Goal: Find specific page/section: Find specific page/section

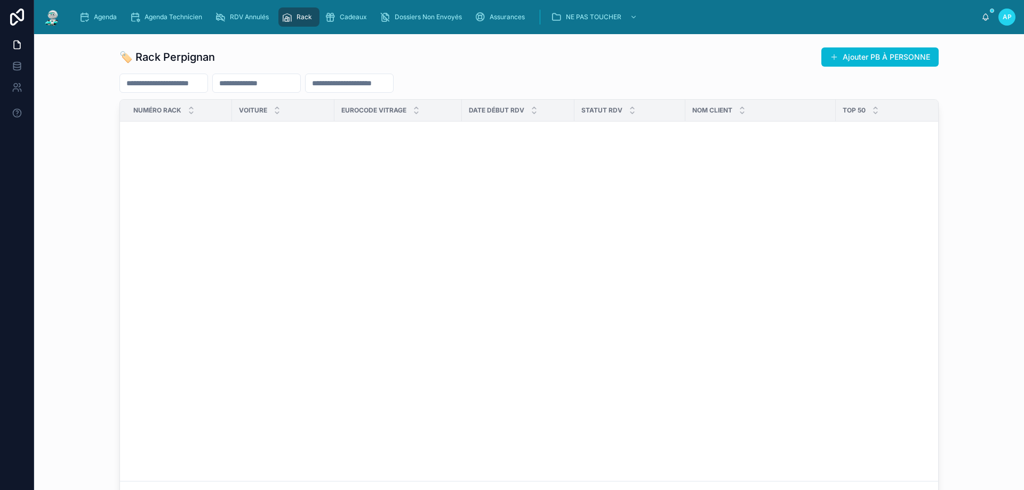
scroll to position [0, 11]
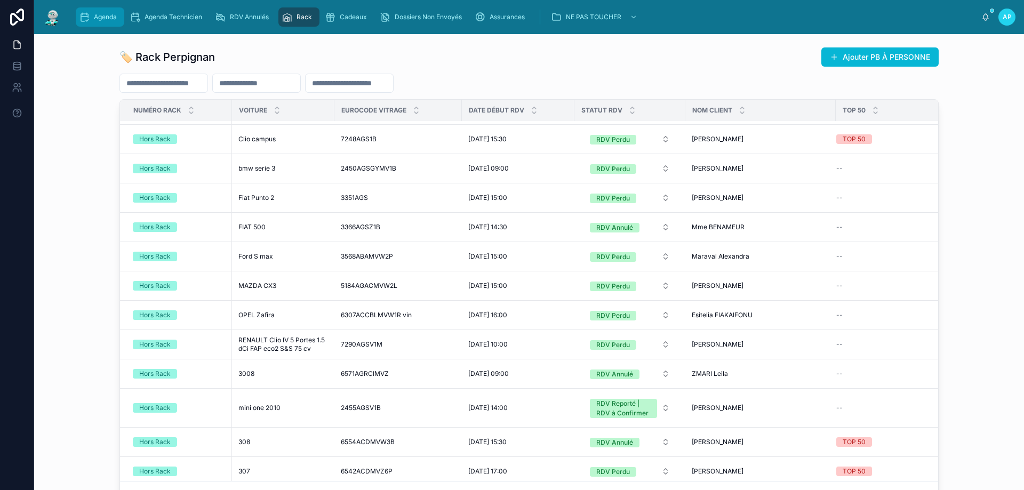
click at [114, 23] on div "Agenda" at bounding box center [100, 17] width 42 height 17
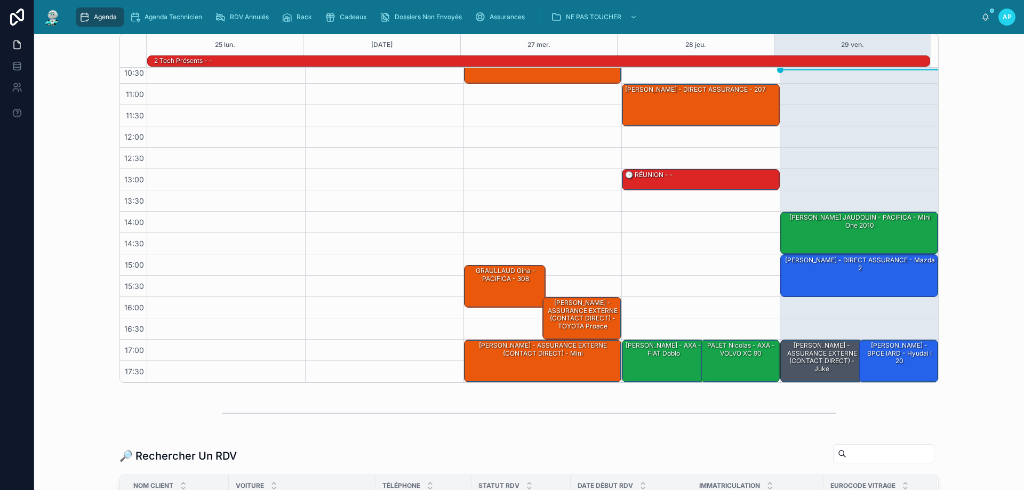
scroll to position [107, 0]
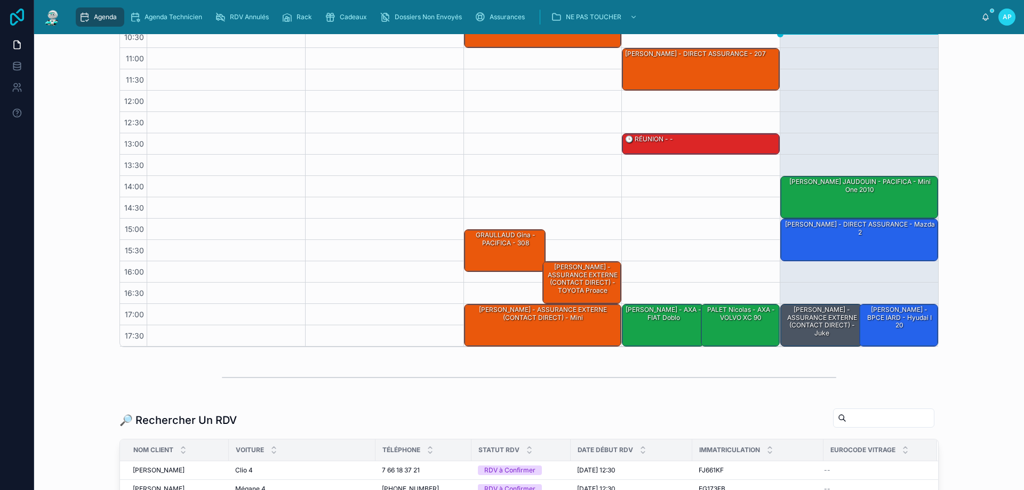
click at [18, 11] on icon at bounding box center [17, 17] width 14 height 17
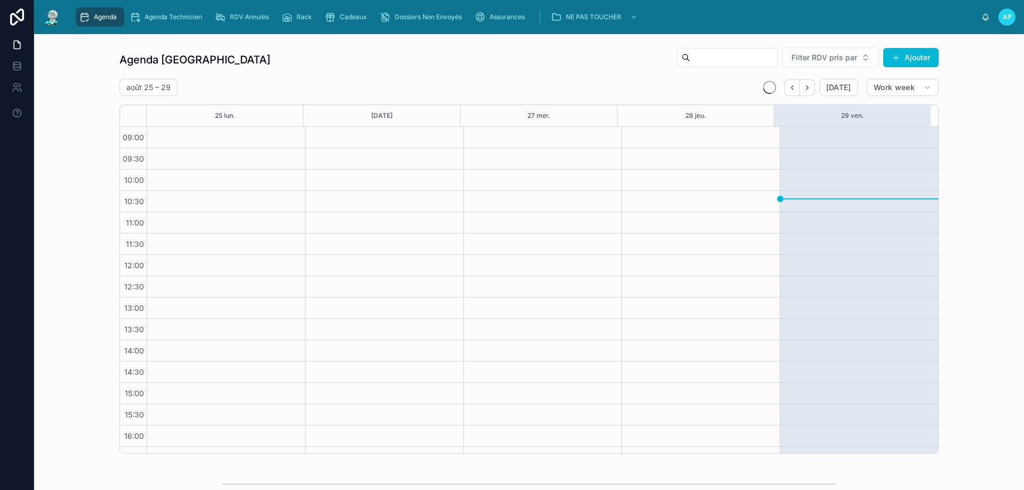
scroll to position [58, 0]
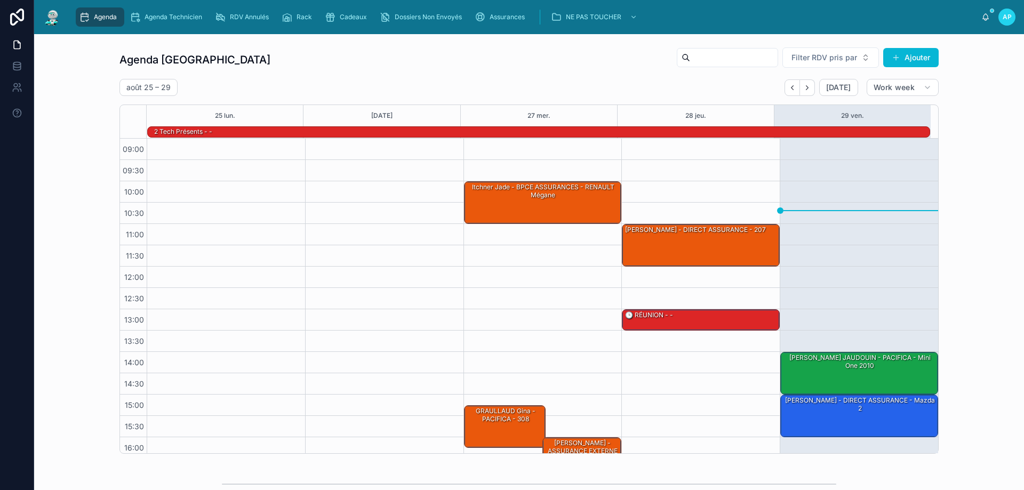
scroll to position [69, 0]
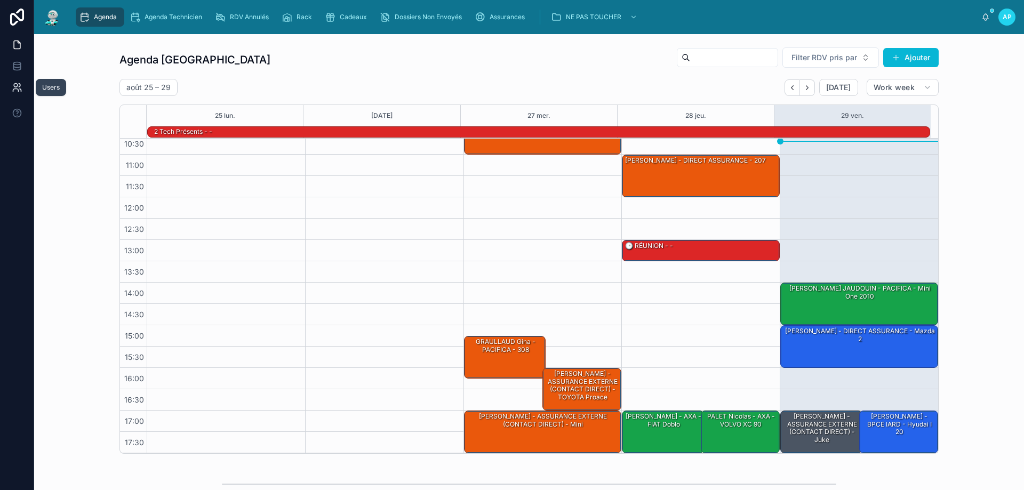
click at [24, 84] on link at bounding box center [17, 87] width 34 height 21
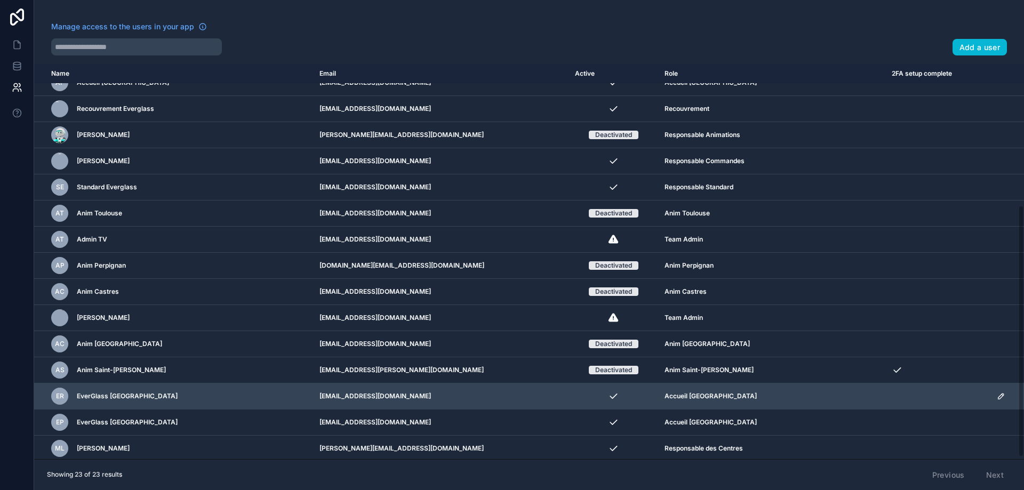
scroll to position [225, 0]
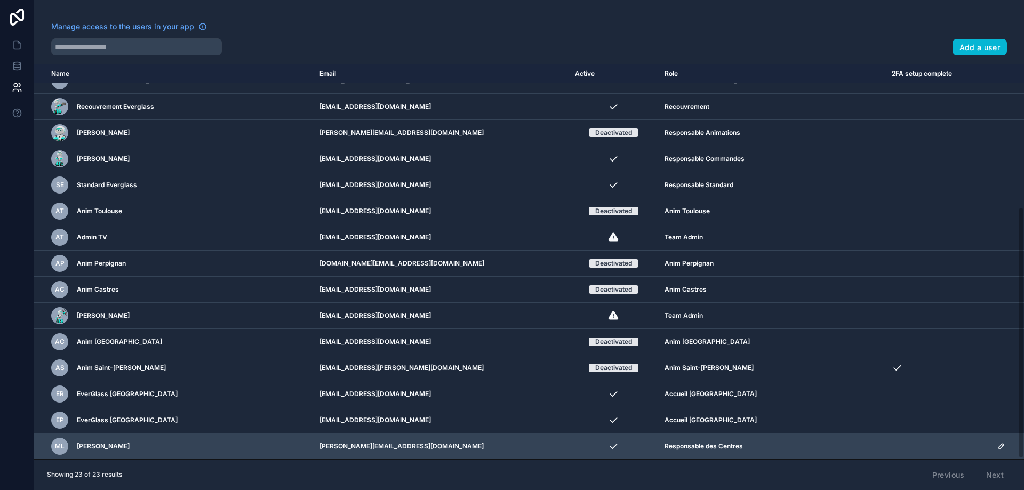
click at [997, 448] on icon "scrollable content" at bounding box center [1001, 446] width 9 height 9
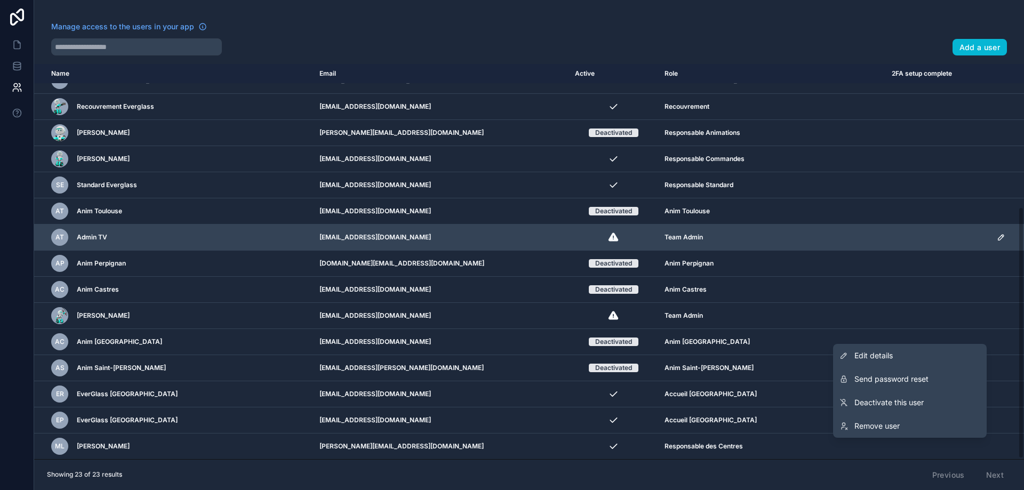
click at [810, 251] on td "Anim Perpignan" at bounding box center [771, 264] width 227 height 26
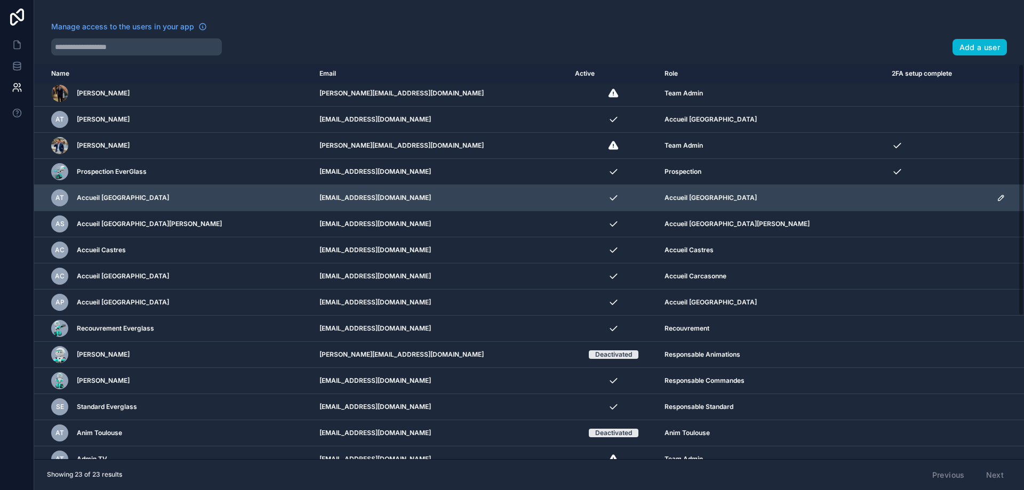
scroll to position [0, 0]
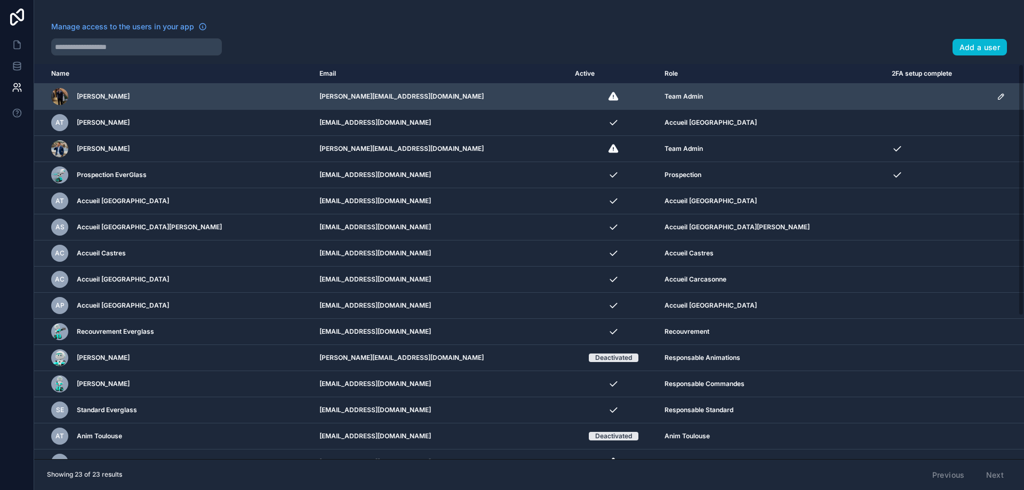
click at [64, 94] on div "scrollable content" at bounding box center [59, 96] width 17 height 17
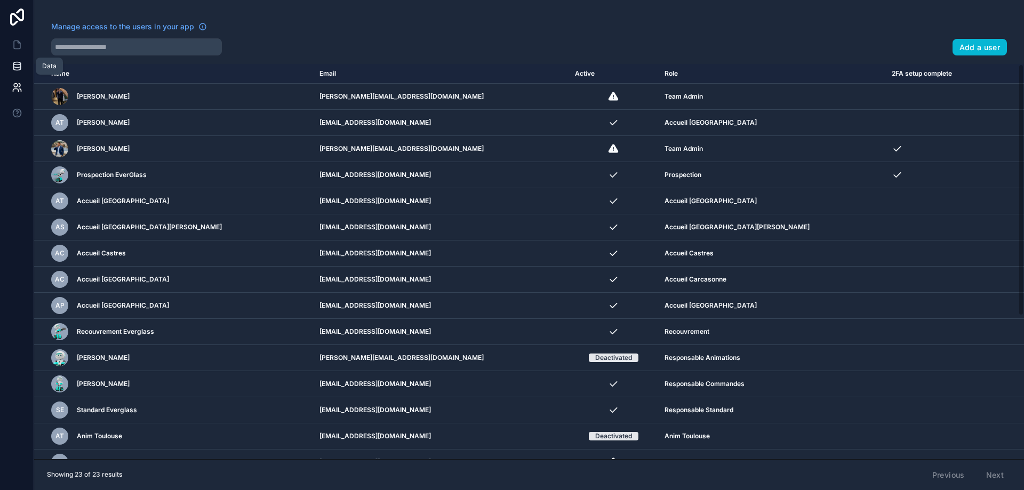
click at [14, 58] on link at bounding box center [17, 65] width 34 height 21
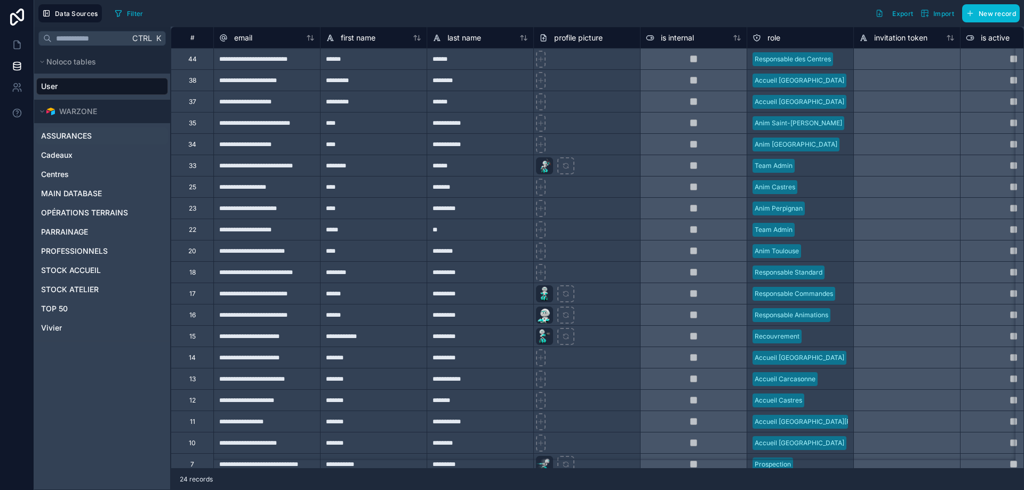
click at [67, 137] on span "ASSURANCES" at bounding box center [66, 136] width 51 height 11
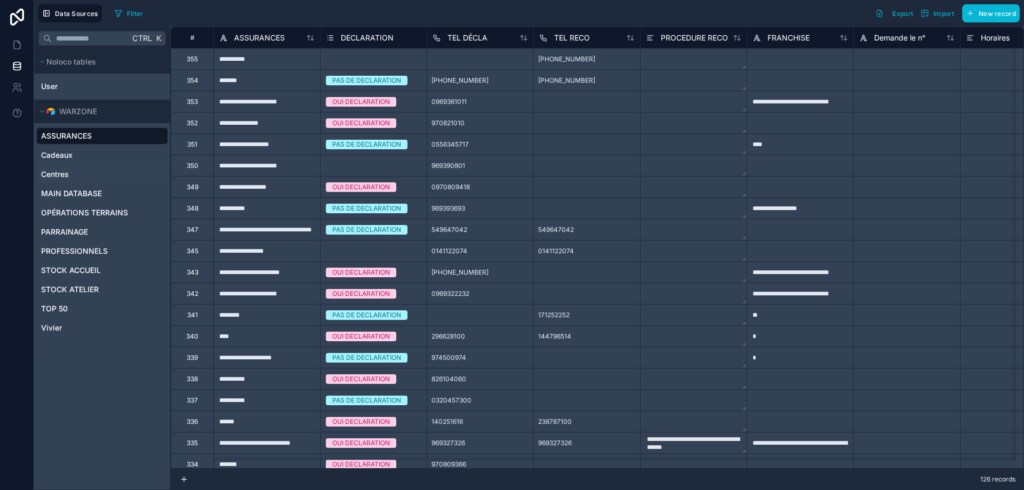
click at [63, 170] on span "Centres" at bounding box center [55, 174] width 28 height 11
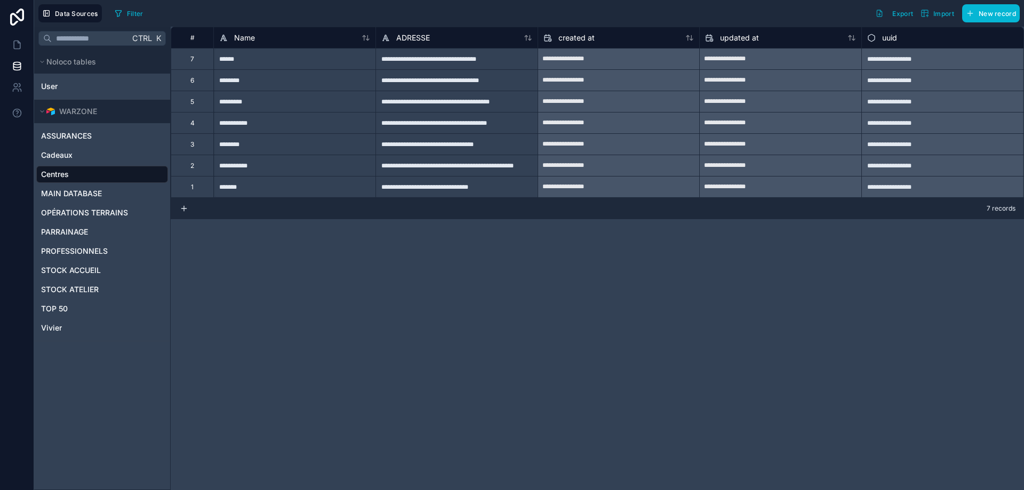
drag, startPoint x: 473, startPoint y: 277, endPoint x: 435, endPoint y: 277, distance: 38.4
click at [436, 277] on div "**********" at bounding box center [598, 259] width 854 height 464
click at [89, 216] on span "OPÉRATIONS TERRAINS" at bounding box center [84, 213] width 87 height 11
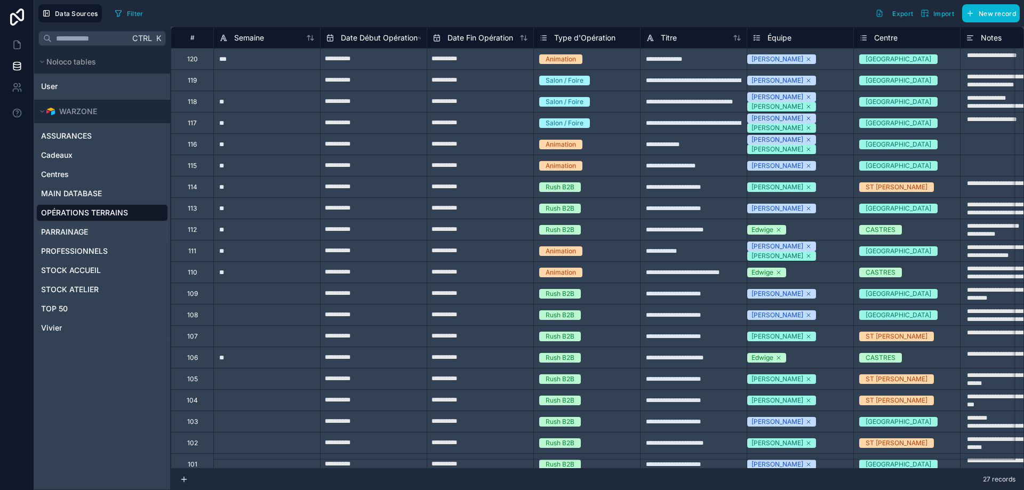
click at [69, 226] on div "PARRAINAGE" at bounding box center [102, 232] width 132 height 17
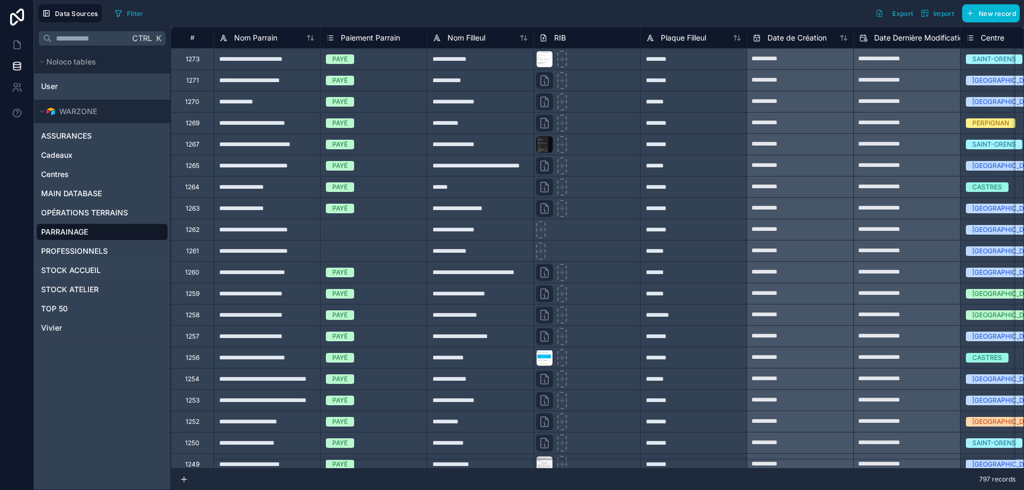
click at [63, 264] on div "STOCK ACCUEIL" at bounding box center [102, 270] width 132 height 17
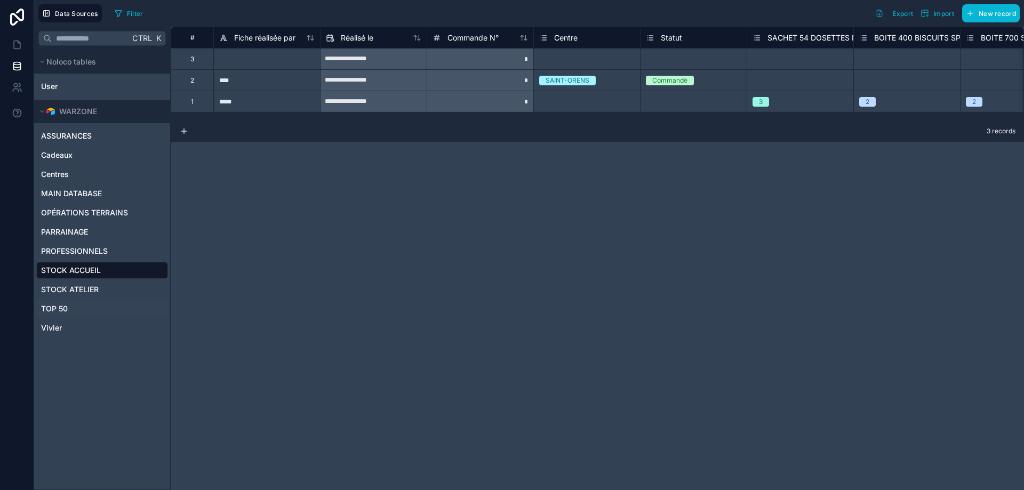
click at [75, 312] on div "TOP 50" at bounding box center [102, 308] width 132 height 17
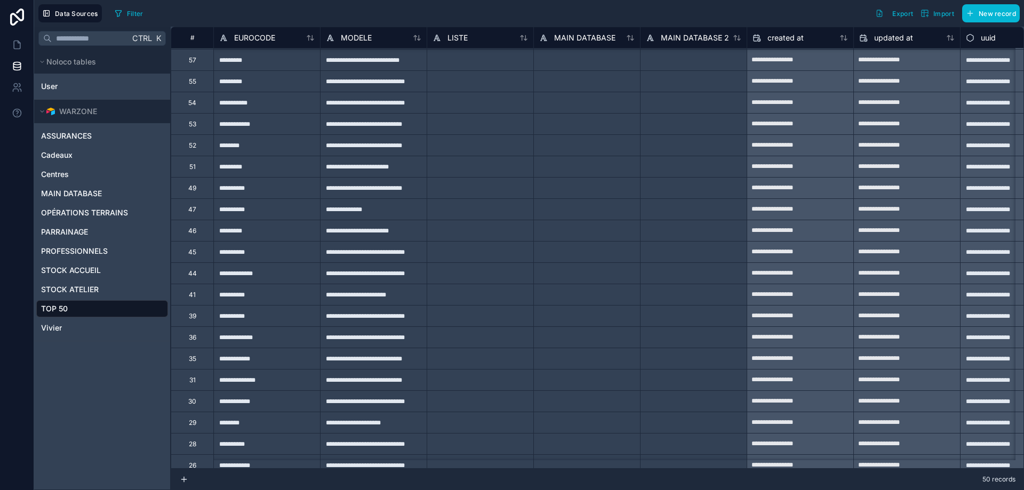
scroll to position [213, 0]
click at [92, 253] on span "PROFESSIONNELS" at bounding box center [74, 251] width 67 height 11
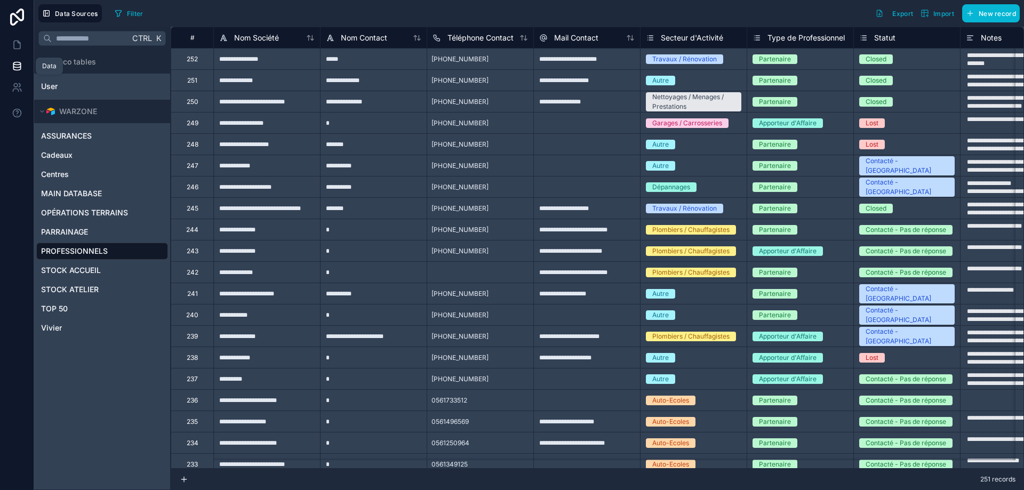
click at [19, 61] on icon at bounding box center [17, 66] width 11 height 11
click at [21, 52] on link at bounding box center [17, 44] width 34 height 21
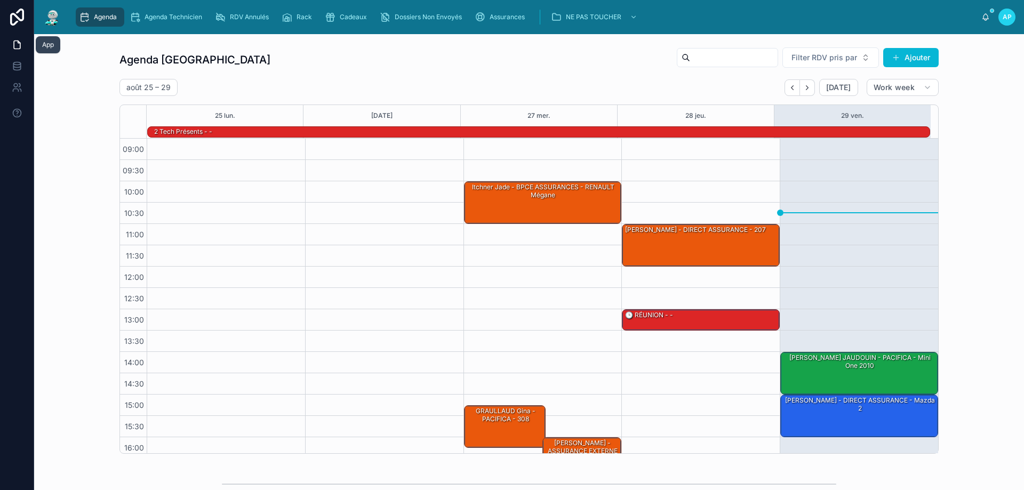
scroll to position [70, 0]
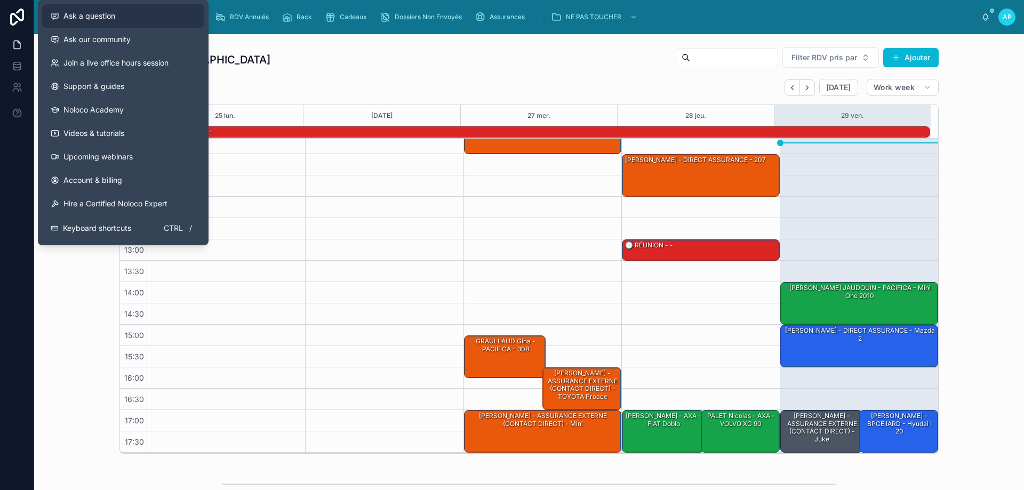
click at [95, 19] on span "Ask a question" at bounding box center [89, 16] width 52 height 11
click at [98, 19] on span "Ask a question" at bounding box center [89, 16] width 52 height 11
click at [97, 18] on span "Ask a question" at bounding box center [89, 16] width 52 height 11
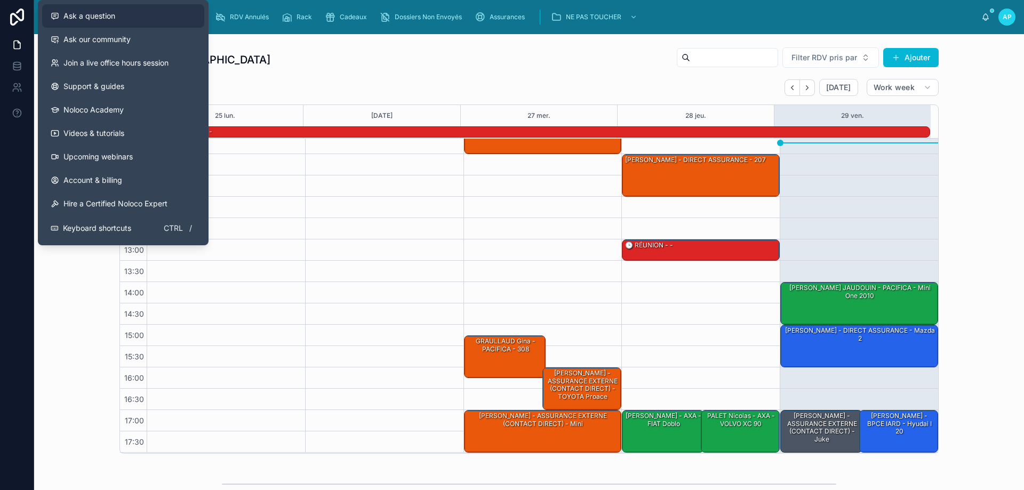
click at [97, 18] on span "Ask a question" at bounding box center [89, 16] width 52 height 11
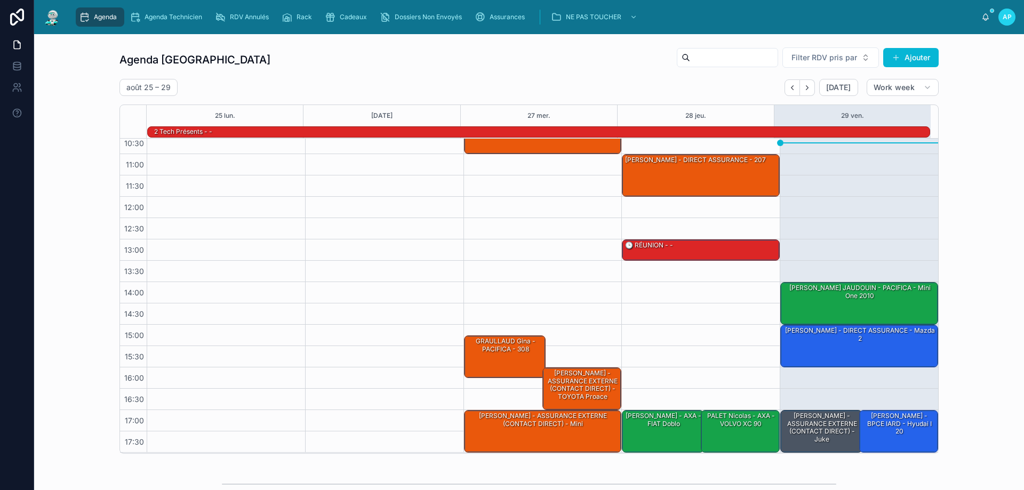
click at [81, 256] on div "Agenda Perpignan Filter RDV pris par Ajouter août 25 – 29 [DATE] Work week 25 l…" at bounding box center [529, 251] width 973 height 416
click at [622, 13] on span "NE PAS TOUCHER" at bounding box center [593, 17] width 55 height 9
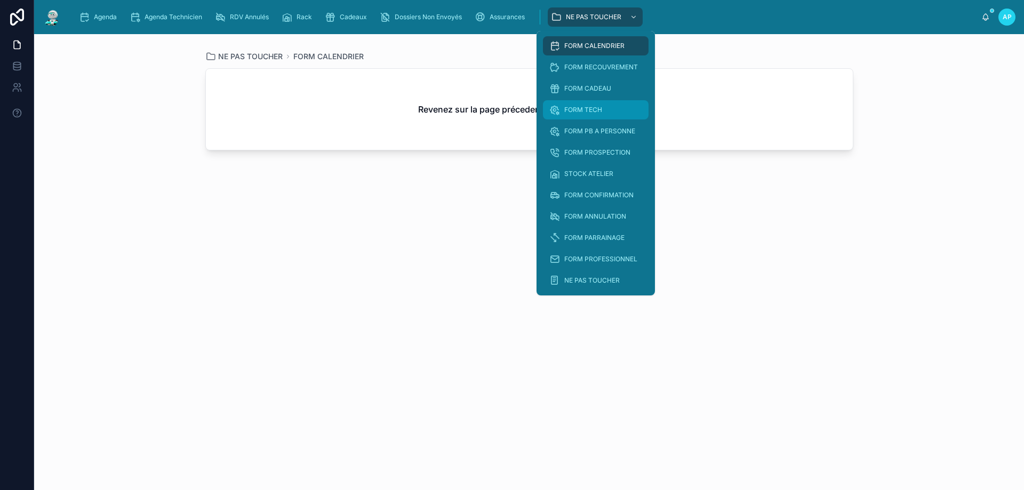
click at [609, 112] on div "FORM TECH" at bounding box center [596, 109] width 93 height 17
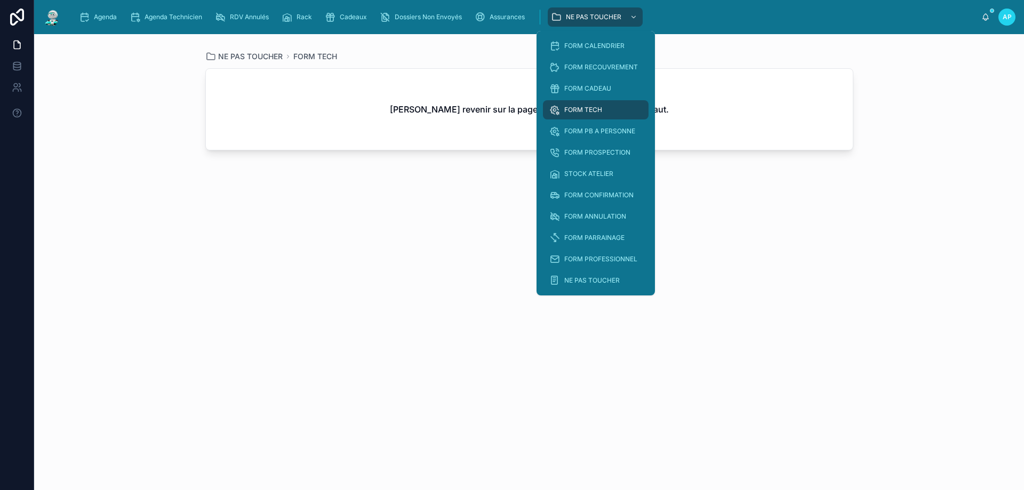
click at [607, 112] on div "FORM TECH" at bounding box center [596, 109] width 93 height 17
click at [596, 112] on span "FORM TECH" at bounding box center [583, 110] width 38 height 9
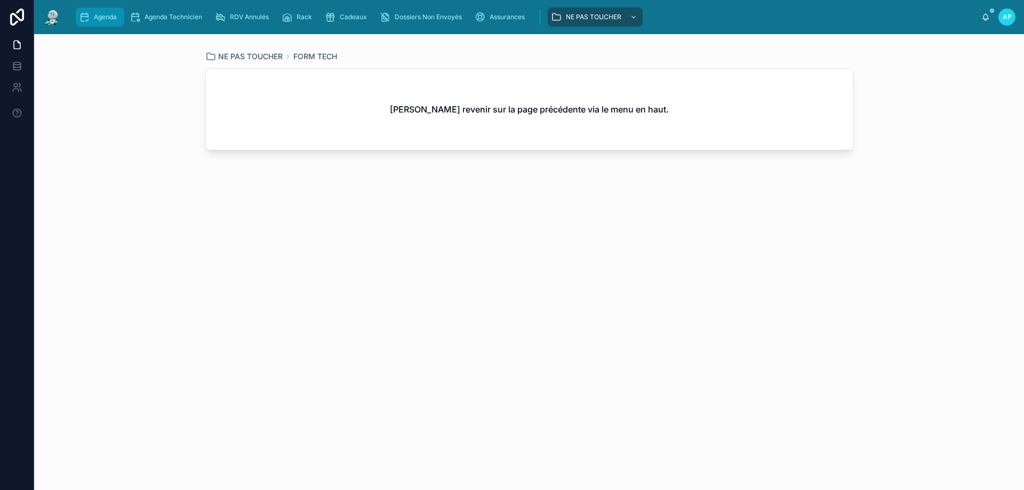
click at [99, 14] on span "Agenda" at bounding box center [105, 17] width 23 height 9
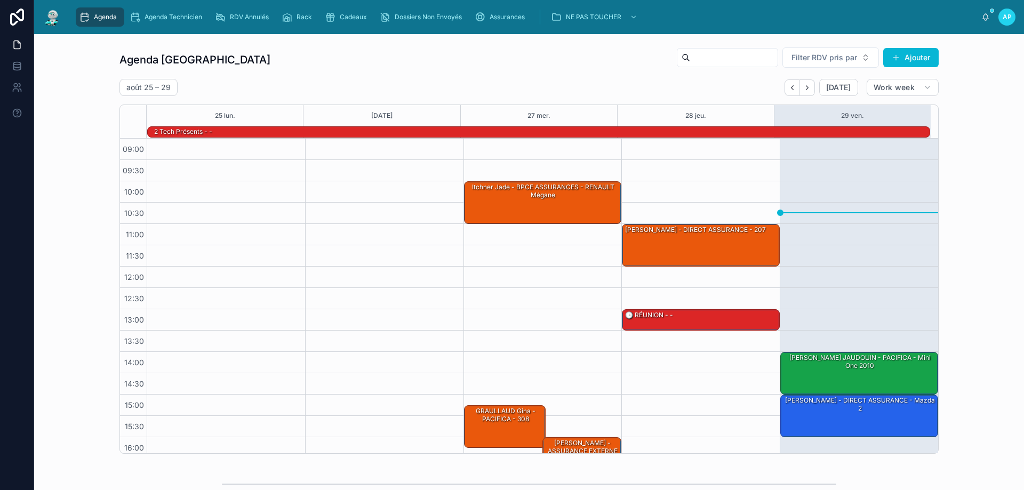
scroll to position [70, 0]
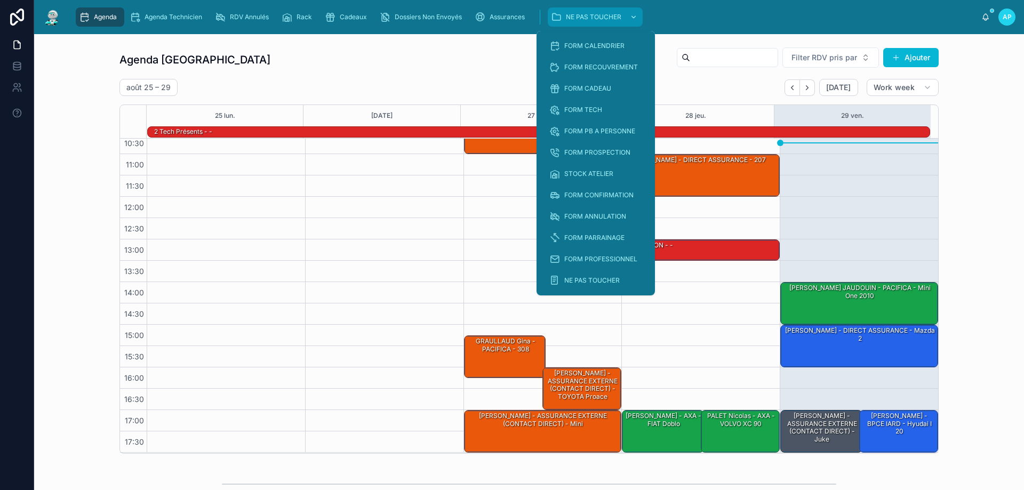
click at [594, 23] on div "NE PAS TOUCHER" at bounding box center [595, 17] width 89 height 17
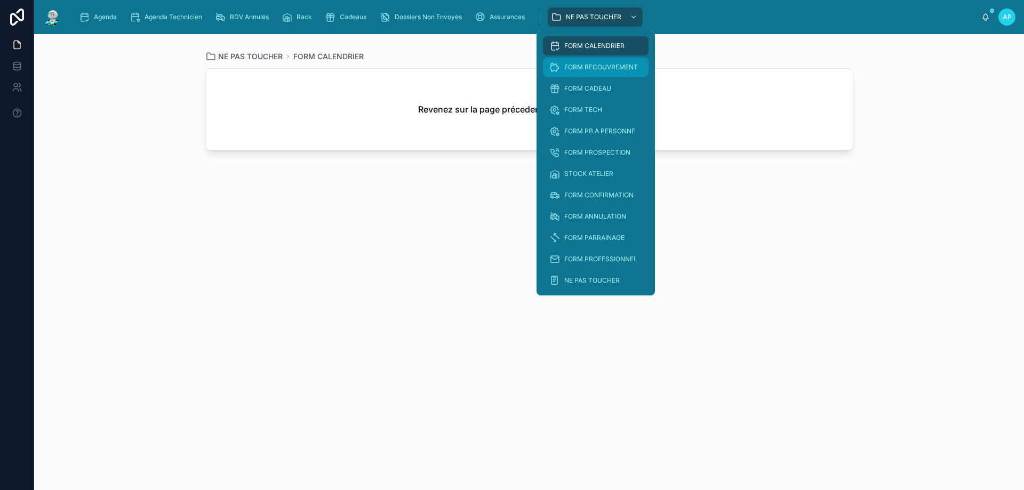
click at [587, 65] on span "FORM RECOUVREMENT" at bounding box center [601, 67] width 74 height 9
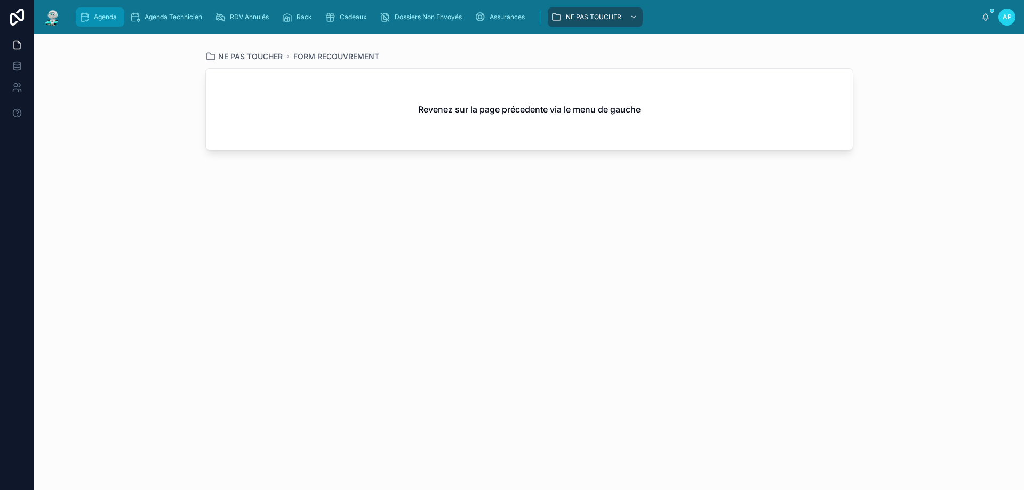
click at [114, 21] on div "Agenda" at bounding box center [100, 17] width 42 height 17
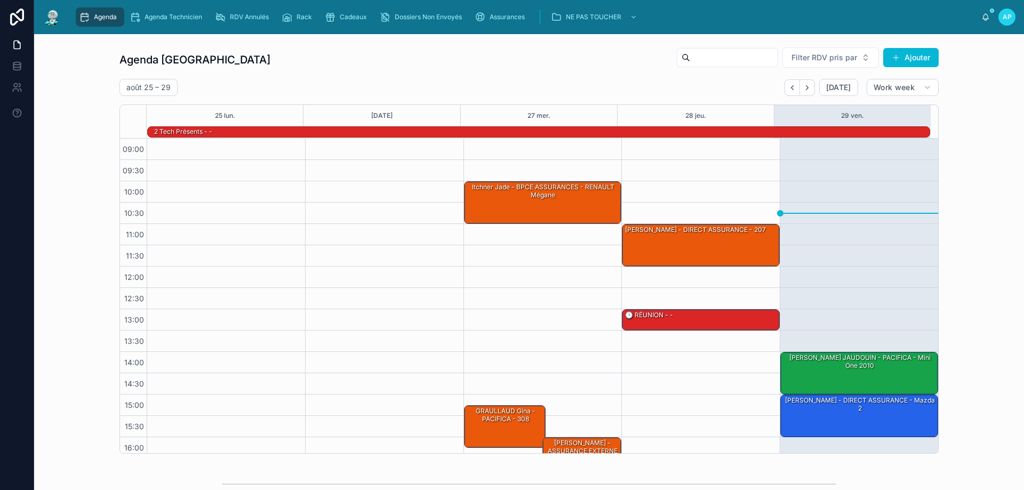
scroll to position [70, 0]
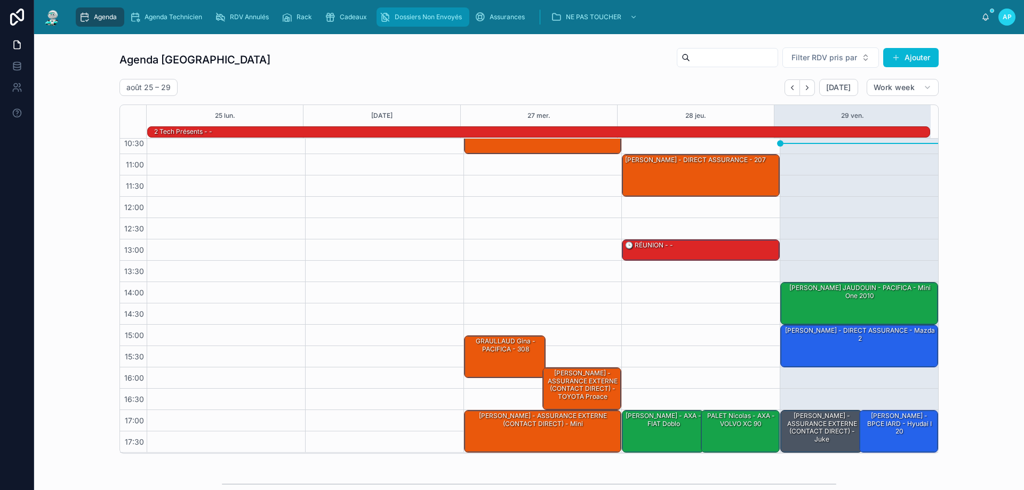
click at [440, 17] on span "Dossiers Non Envoyés" at bounding box center [428, 17] width 67 height 9
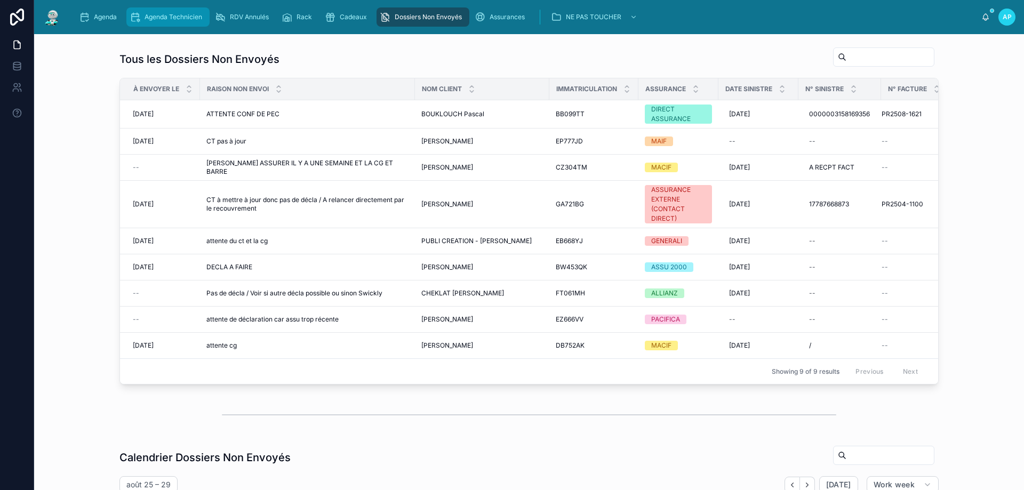
click at [187, 20] on span "Agenda Technicien" at bounding box center [174, 17] width 58 height 9
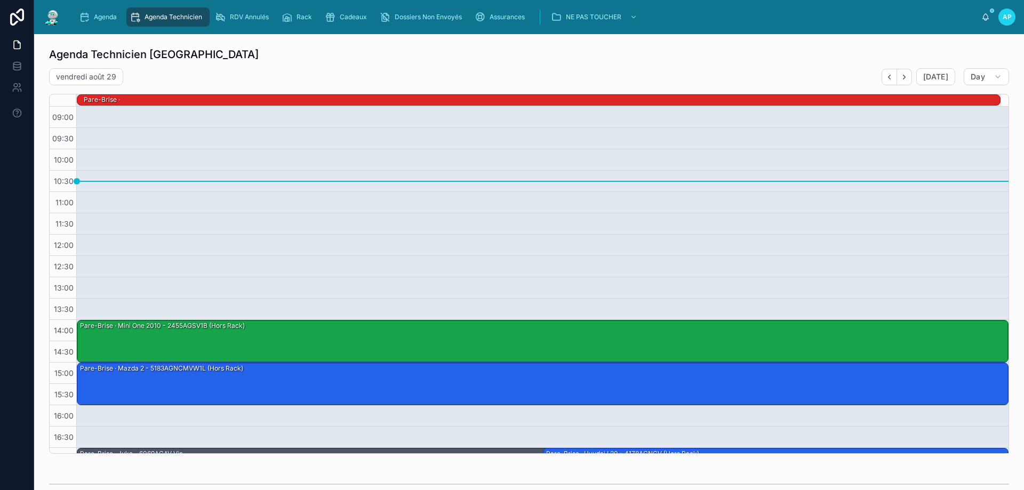
click at [1014, 17] on div "AP" at bounding box center [1007, 17] width 17 height 17
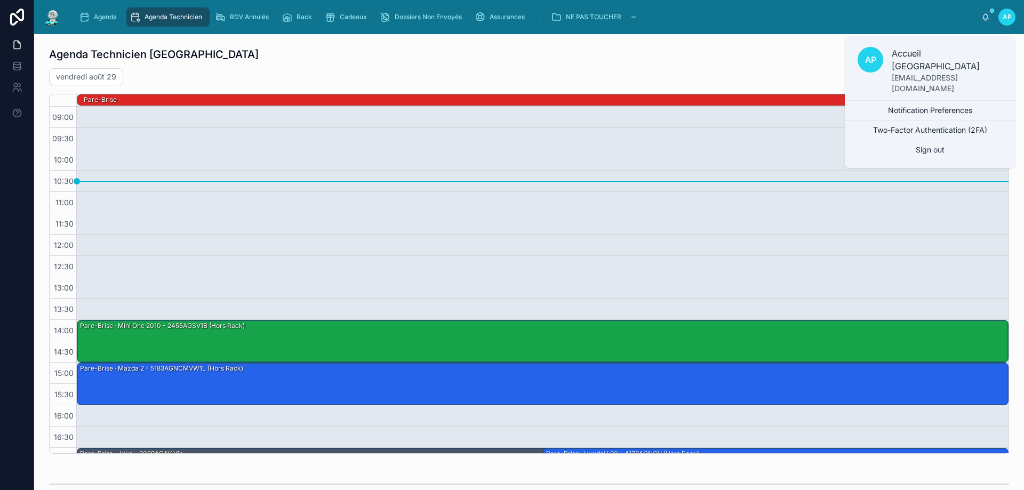
click at [877, 60] on span "AP" at bounding box center [870, 59] width 11 height 13
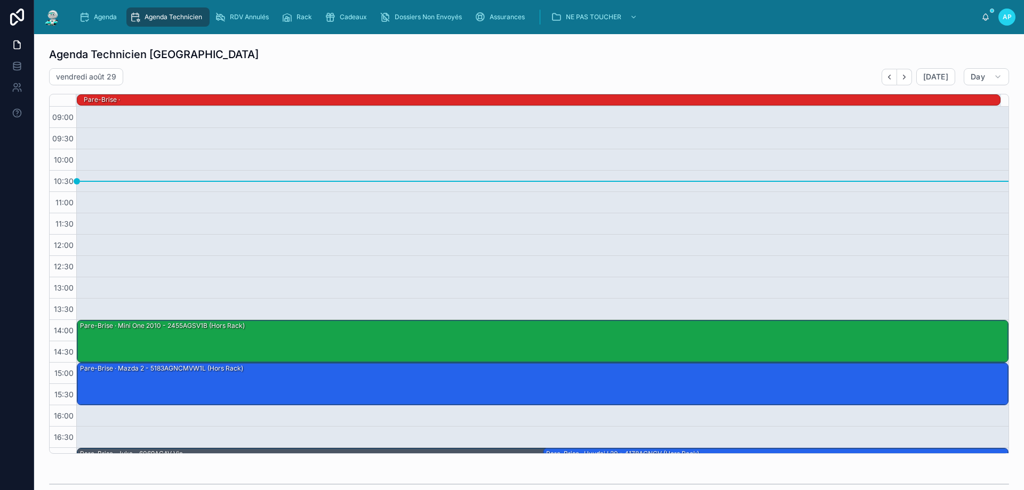
click at [1005, 14] on span "AP" at bounding box center [1007, 17] width 9 height 9
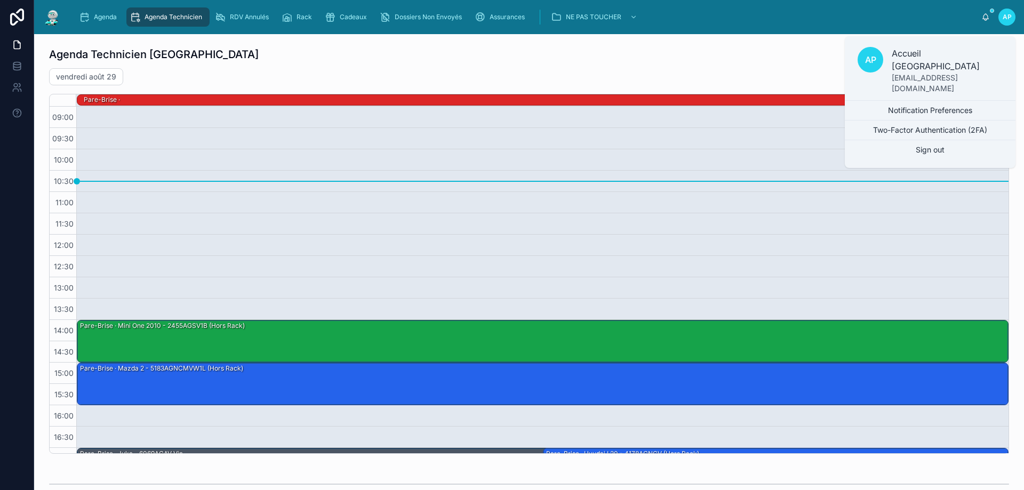
click at [877, 58] on span "AP" at bounding box center [870, 59] width 11 height 13
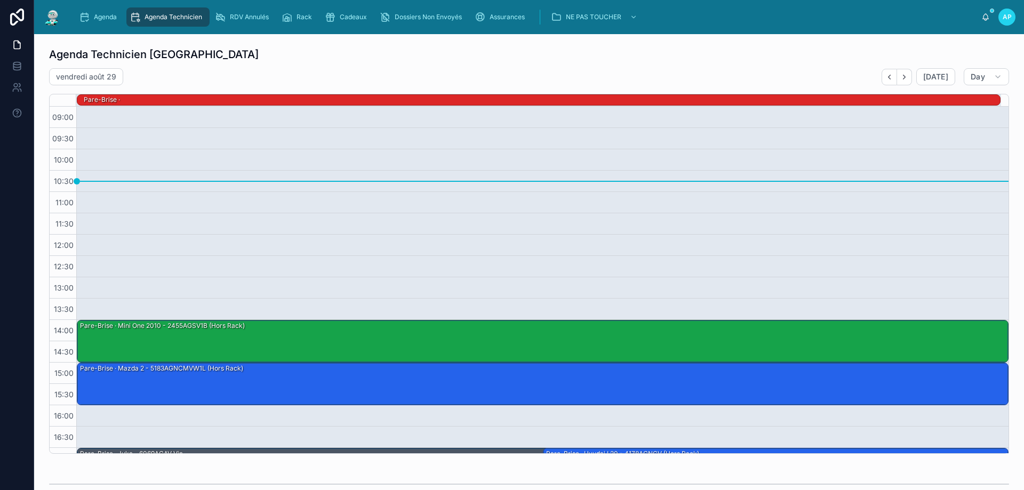
click at [58, 21] on img at bounding box center [52, 17] width 19 height 17
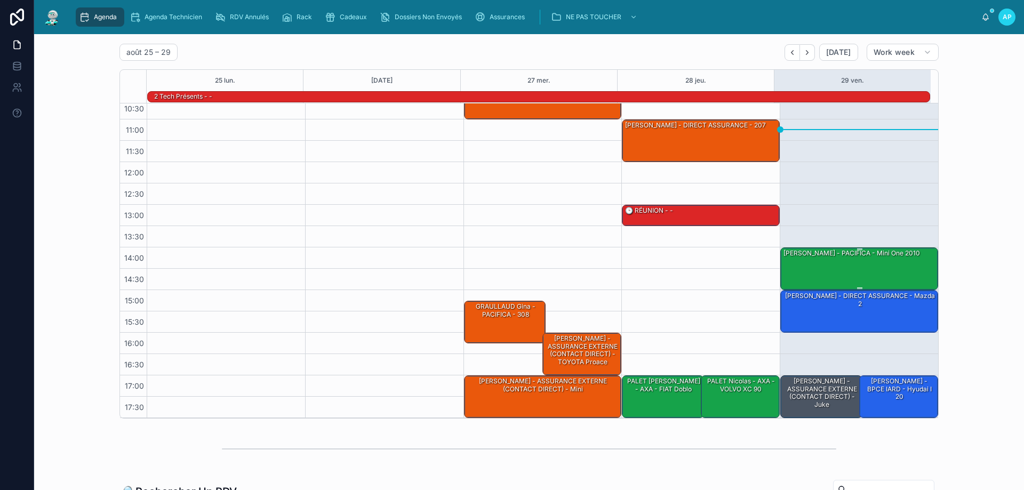
scroll to position [53, 0]
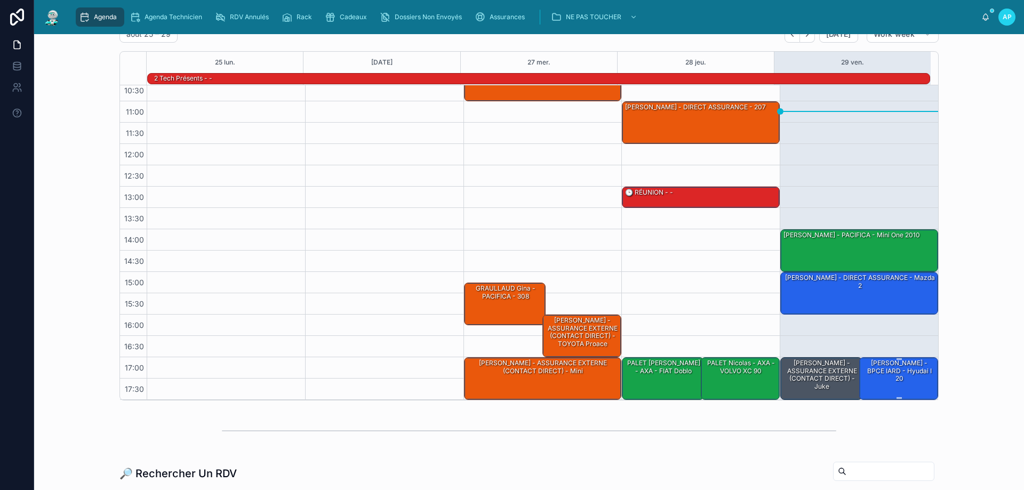
click at [879, 373] on div "[PERSON_NAME] - BPCE IARD - hyudai i 20" at bounding box center [900, 371] width 76 height 25
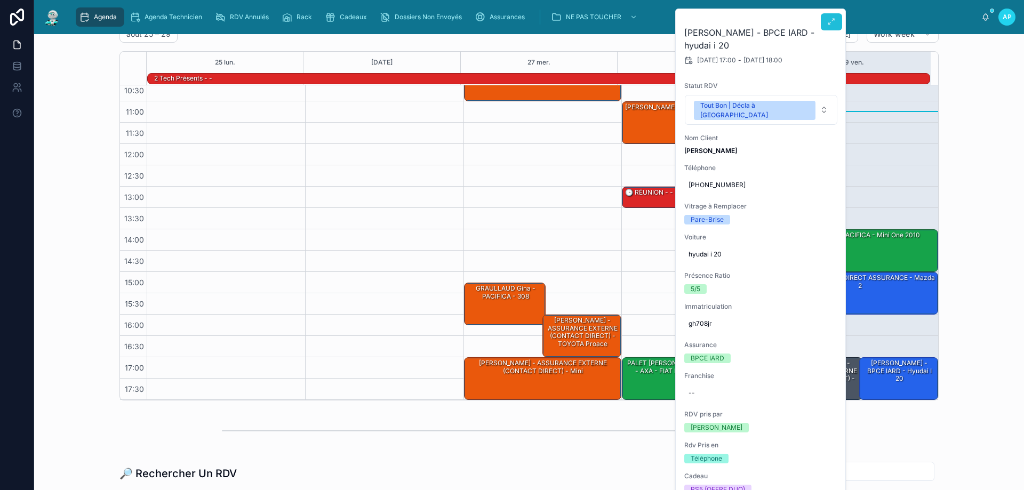
click at [827, 21] on icon at bounding box center [831, 22] width 9 height 9
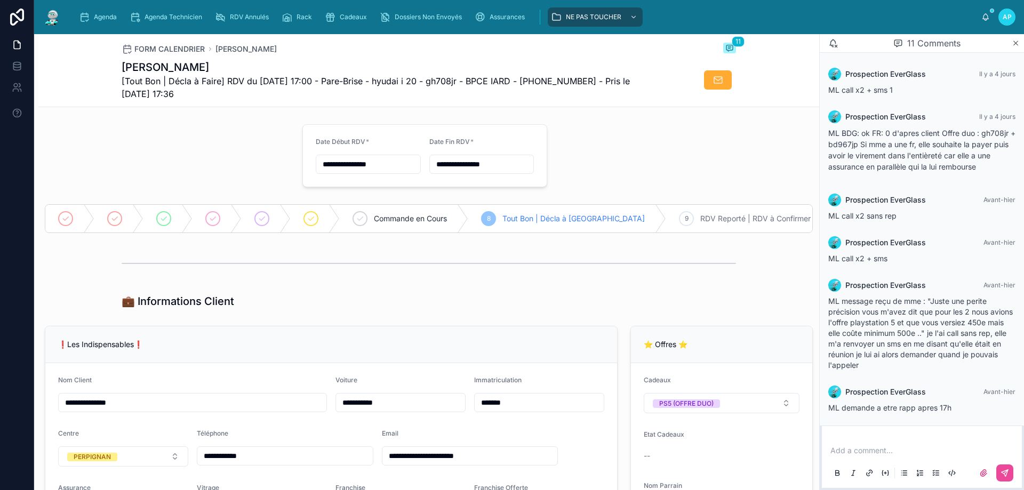
scroll to position [291, 0]
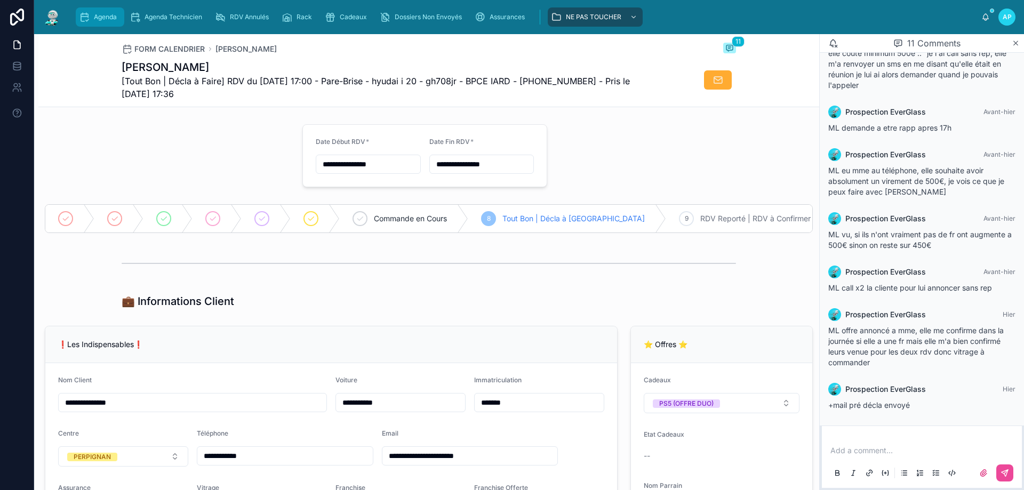
click at [91, 11] on div "Agenda" at bounding box center [100, 17] width 42 height 17
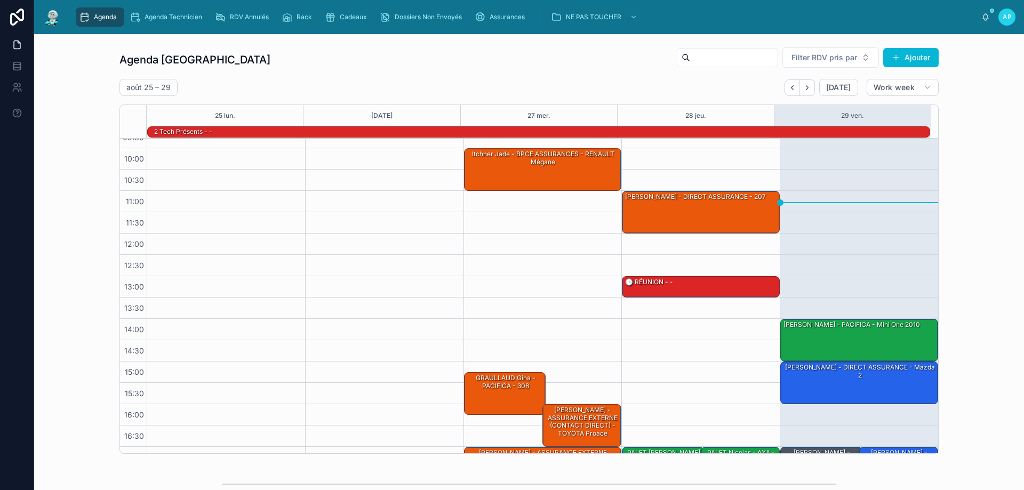
scroll to position [69, 0]
